Goal: Information Seeking & Learning: Find contact information

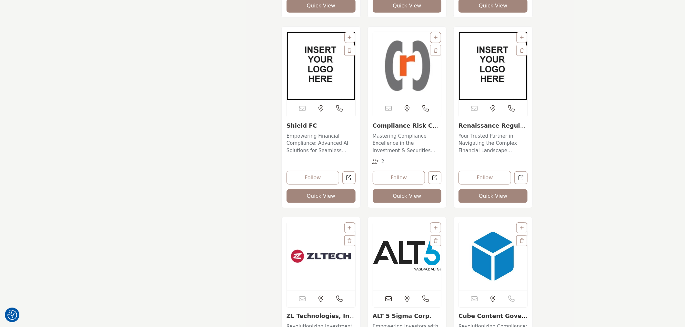
scroll to position [2116, 0]
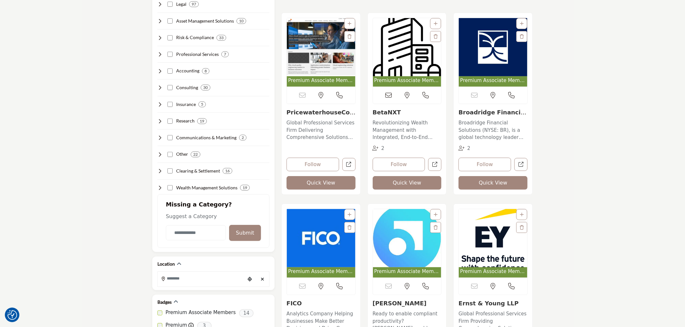
scroll to position [215, 0]
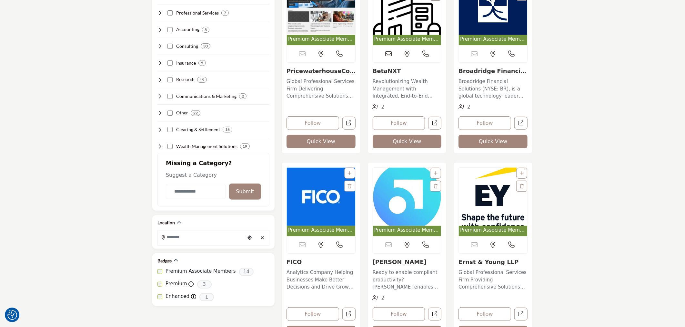
click at [482, 192] on img "Open Listing in new tab" at bounding box center [493, 197] width 68 height 58
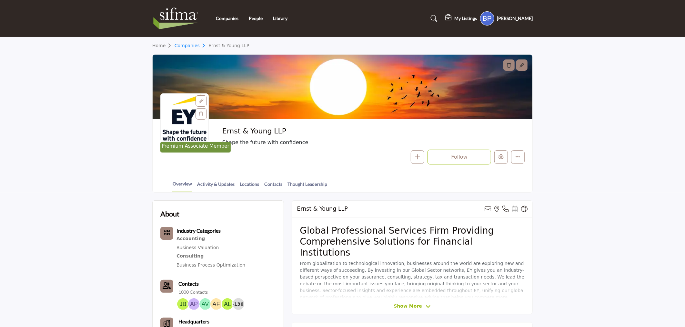
drag, startPoint x: 178, startPoint y: 45, endPoint x: 182, endPoint y: 45, distance: 3.6
click at [178, 45] on link "Companies" at bounding box center [192, 45] width 34 height 5
